Goal: Find specific page/section: Find specific page/section

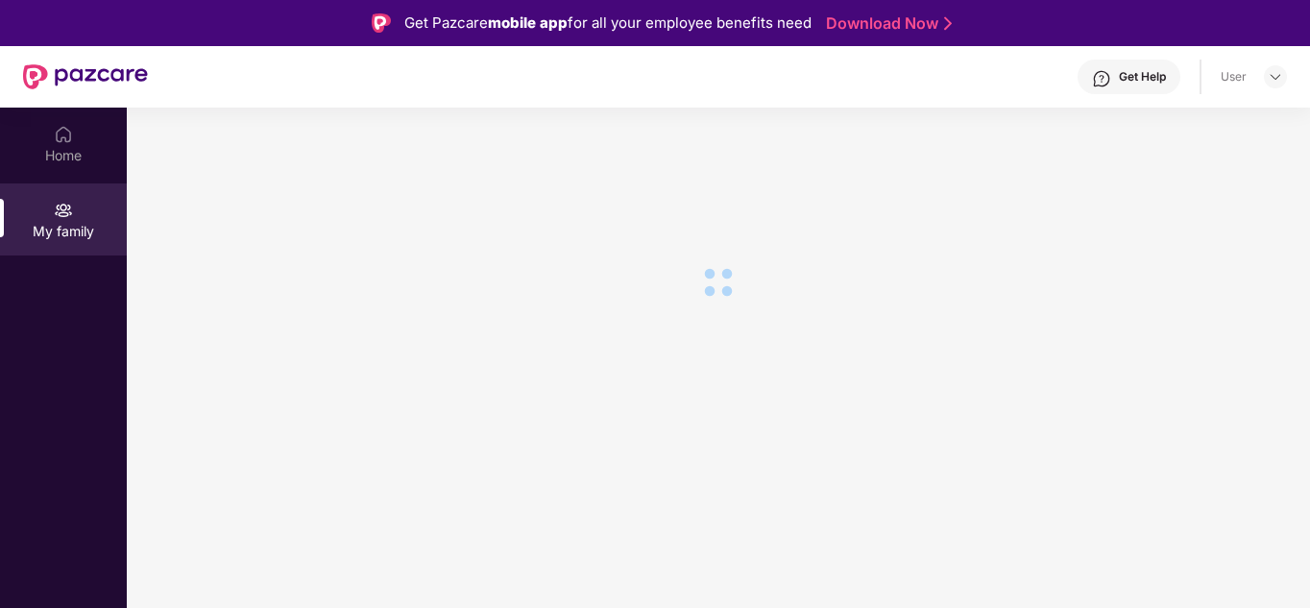
click at [81, 222] on div "My family" at bounding box center [63, 231] width 127 height 19
click at [1282, 74] on img at bounding box center [1275, 76] width 15 height 15
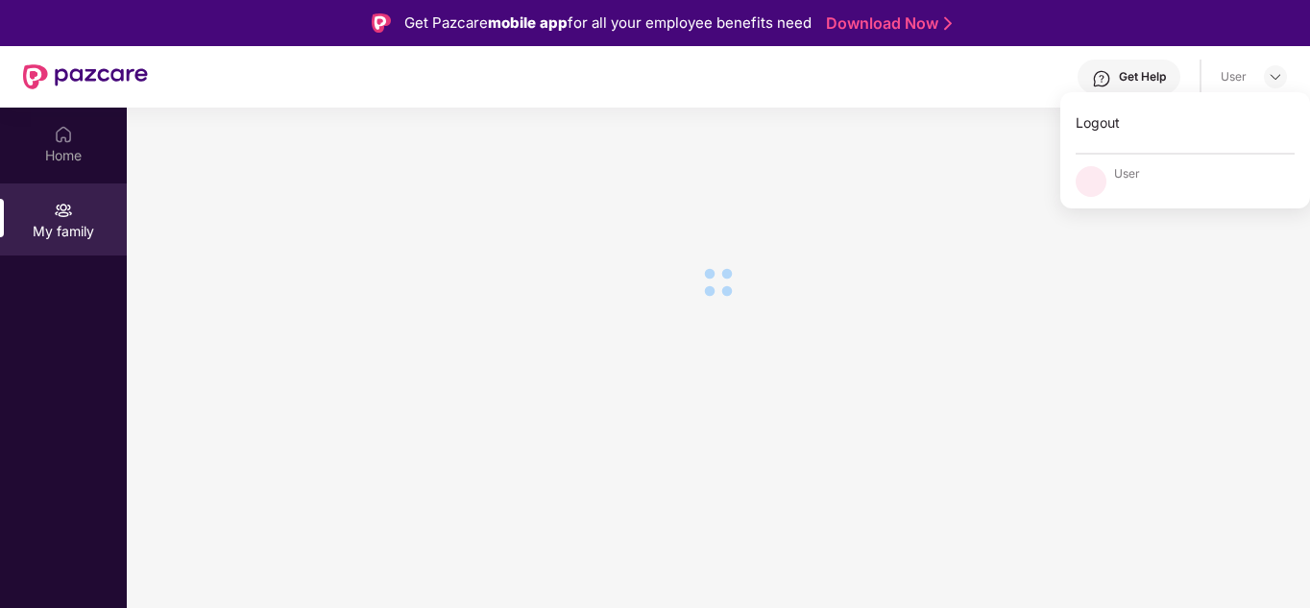
click at [1028, 383] on section at bounding box center [719, 412] width 1184 height 608
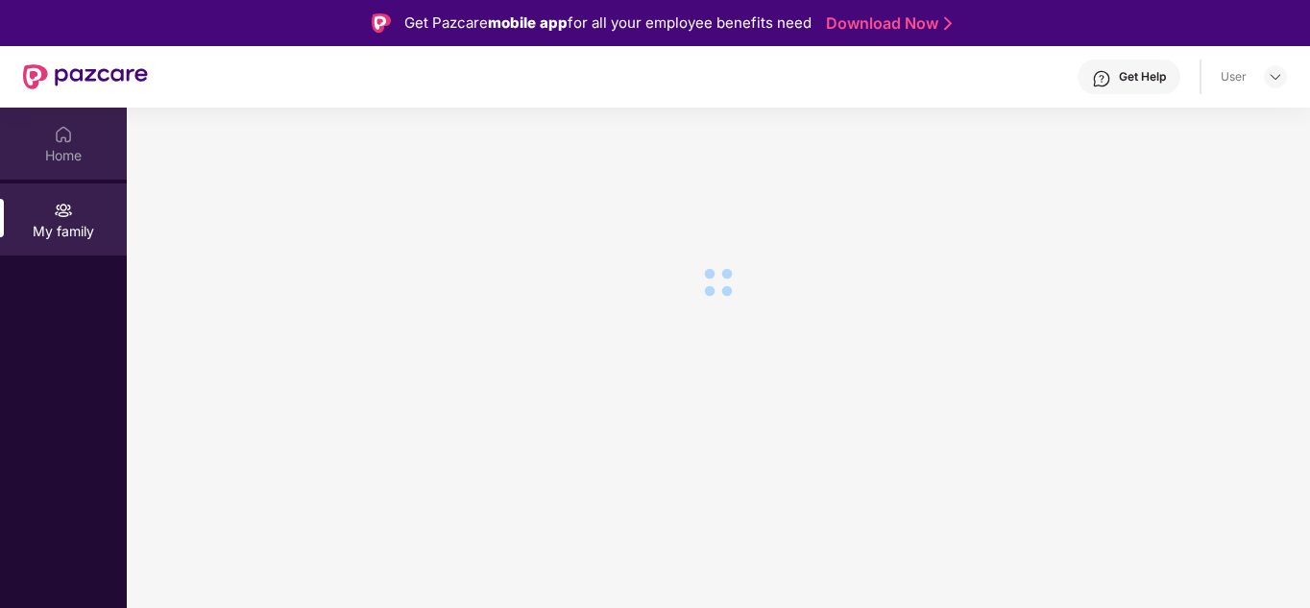
click at [63, 136] on img at bounding box center [63, 134] width 19 height 19
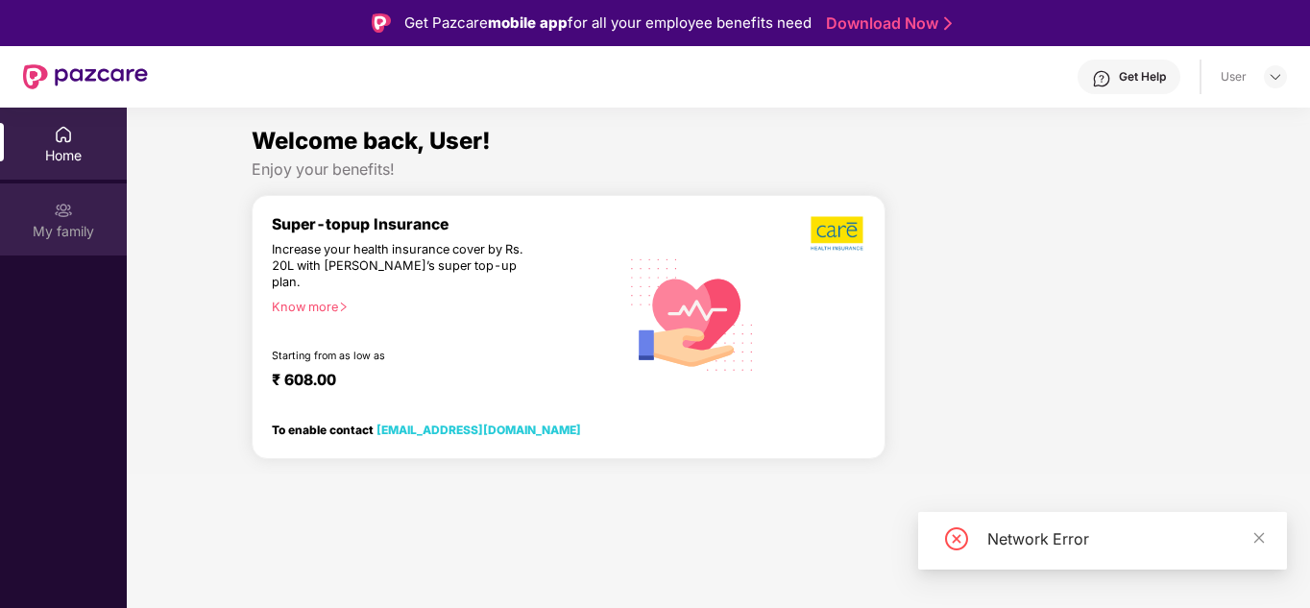
click at [63, 228] on div "My family" at bounding box center [63, 231] width 127 height 19
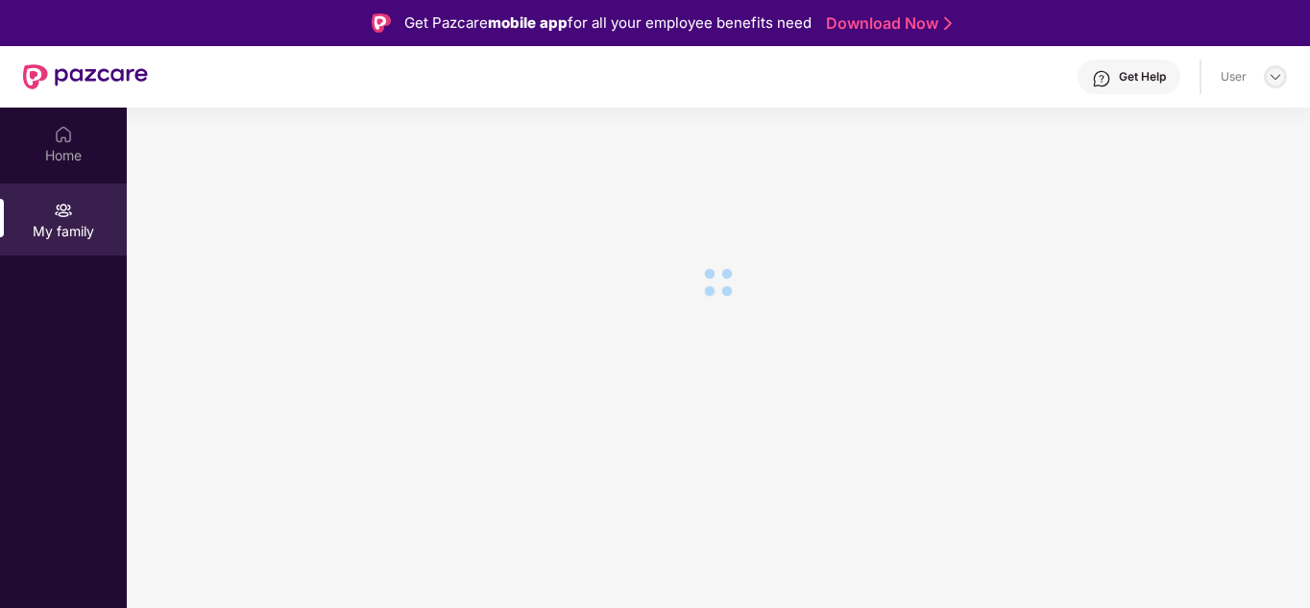
click at [1275, 73] on img at bounding box center [1275, 76] width 15 height 15
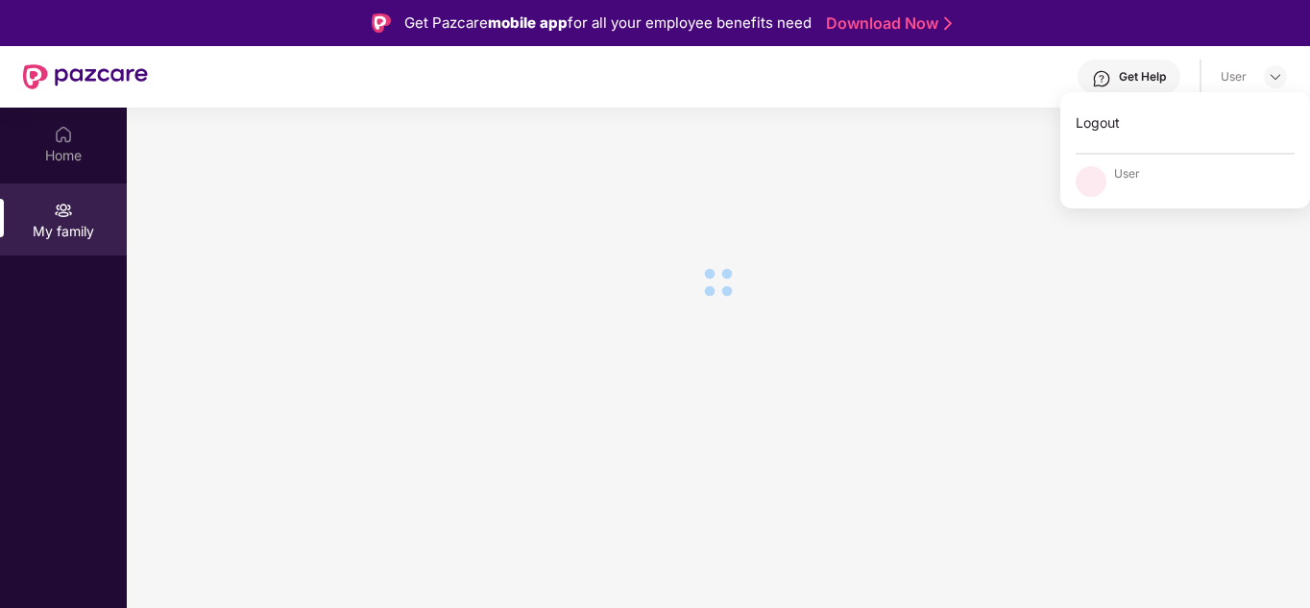
click at [1146, 173] on div "User" at bounding box center [1186, 181] width 250 height 31
